Goal: Task Accomplishment & Management: Manage account settings

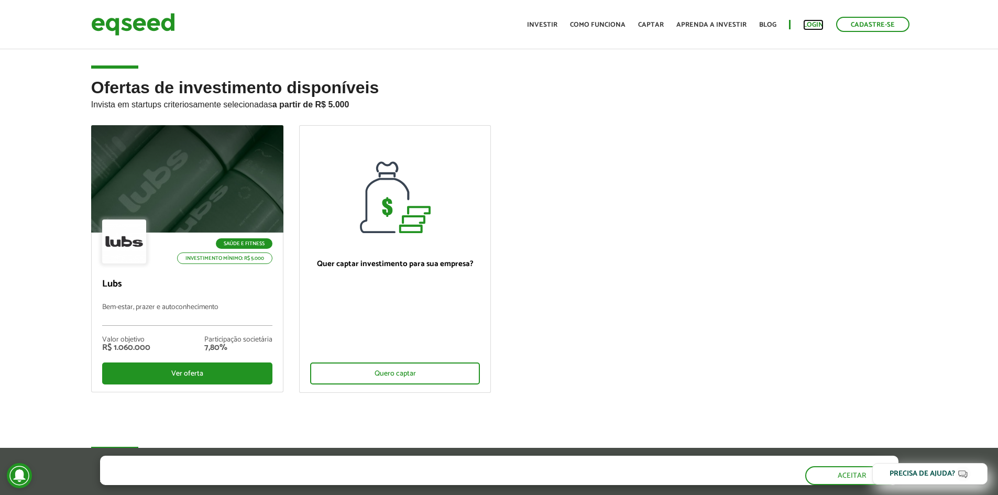
click at [815, 28] on link "Login" at bounding box center [813, 24] width 20 height 7
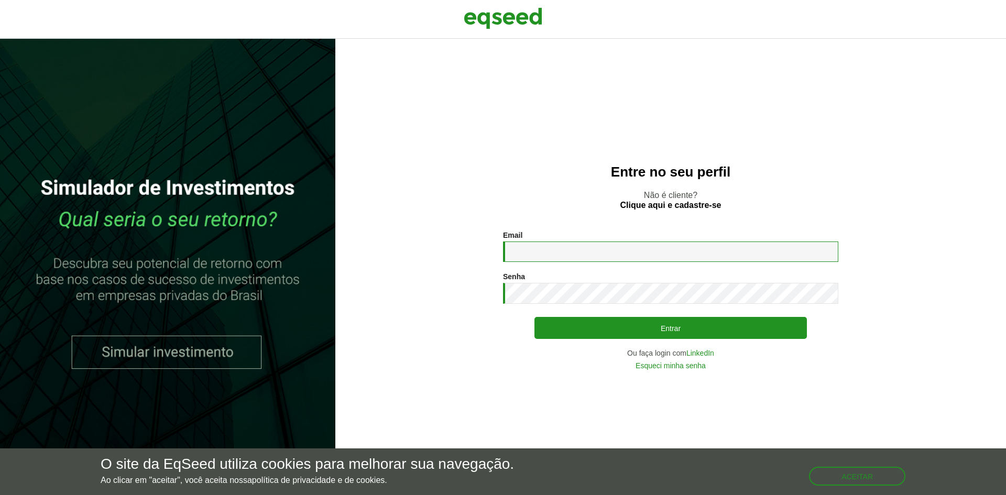
click at [567, 252] on input "Email *" at bounding box center [670, 252] width 335 height 20
type input "**********"
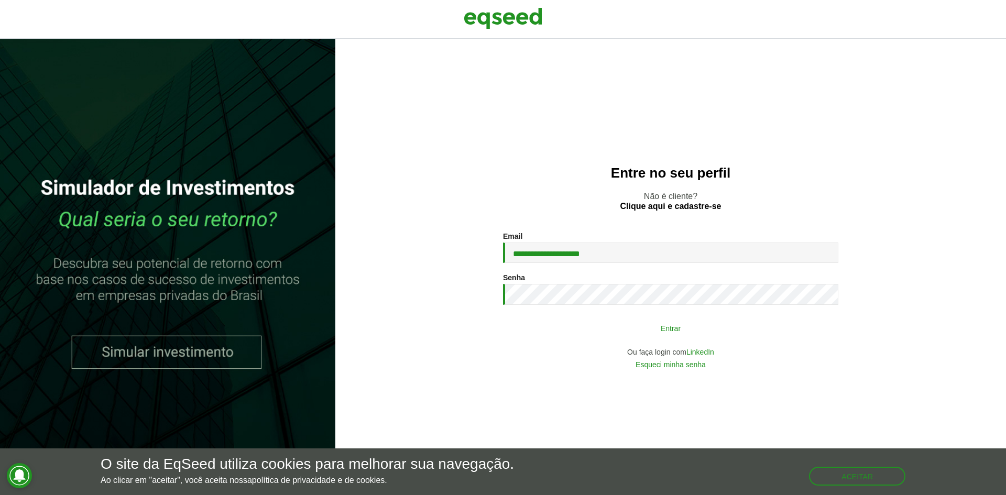
click at [675, 318] on button "Entrar" at bounding box center [671, 328] width 272 height 20
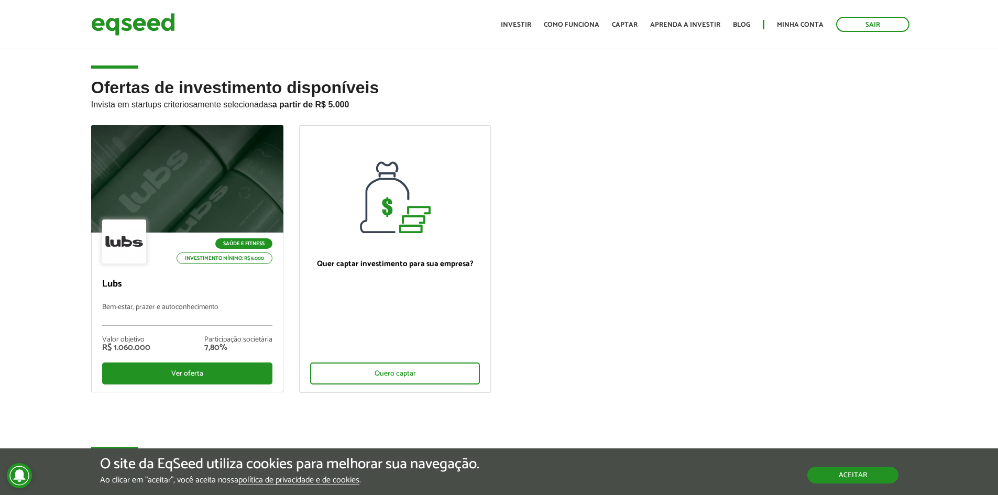
click at [849, 474] on button "Aceitar" at bounding box center [853, 475] width 91 height 17
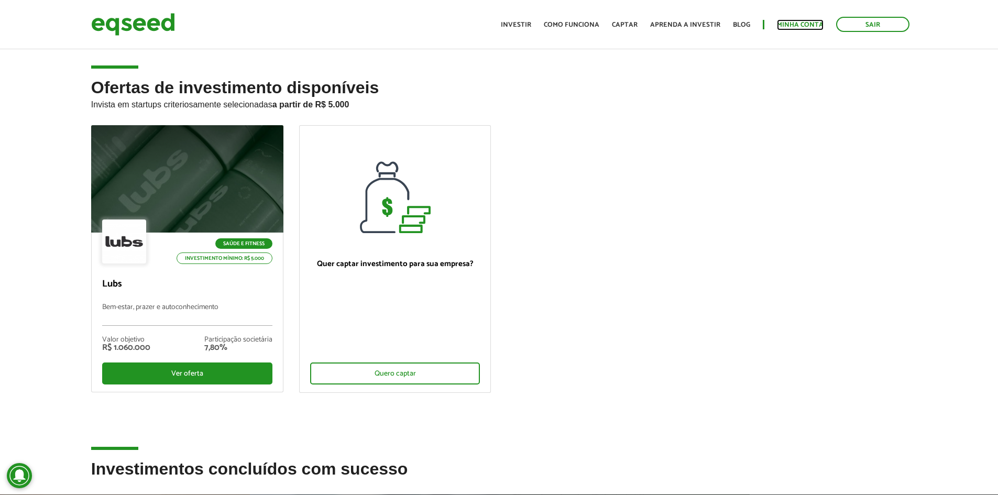
click at [802, 21] on link "Minha conta" at bounding box center [800, 24] width 47 height 7
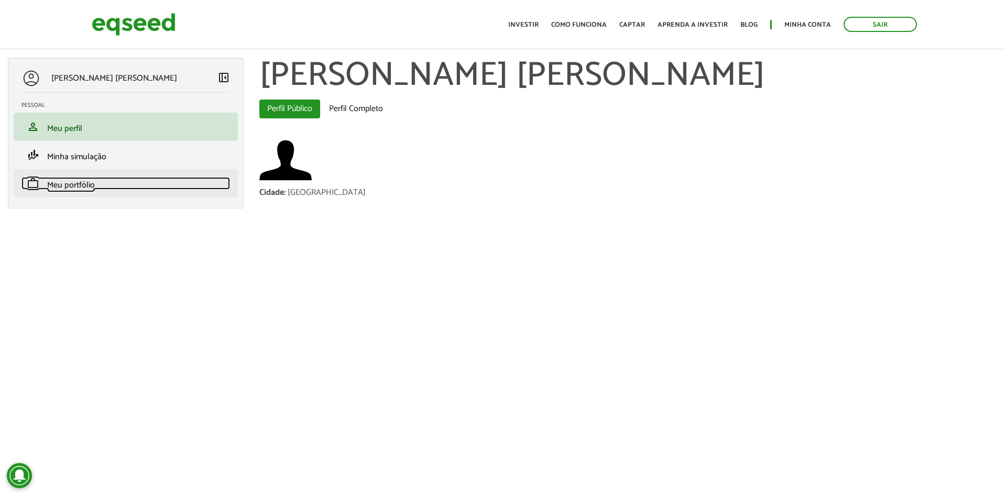
click at [93, 187] on span "Meu portfólio" at bounding box center [71, 185] width 48 height 14
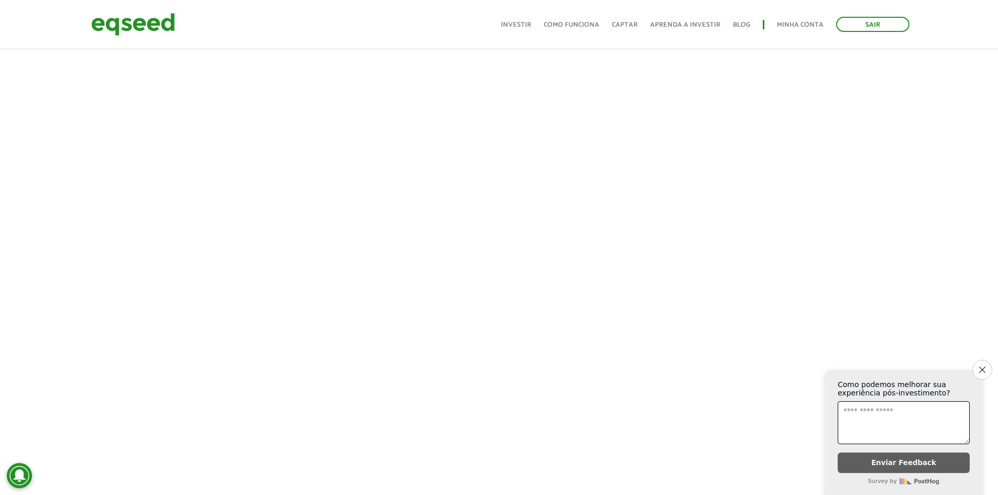
scroll to position [146, 0]
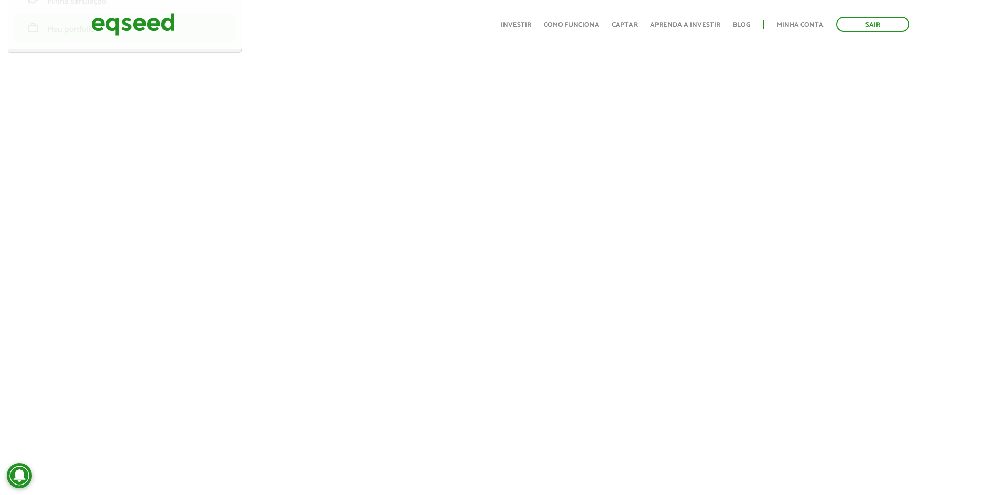
scroll to position [157, 0]
